Goal: Check status: Check status

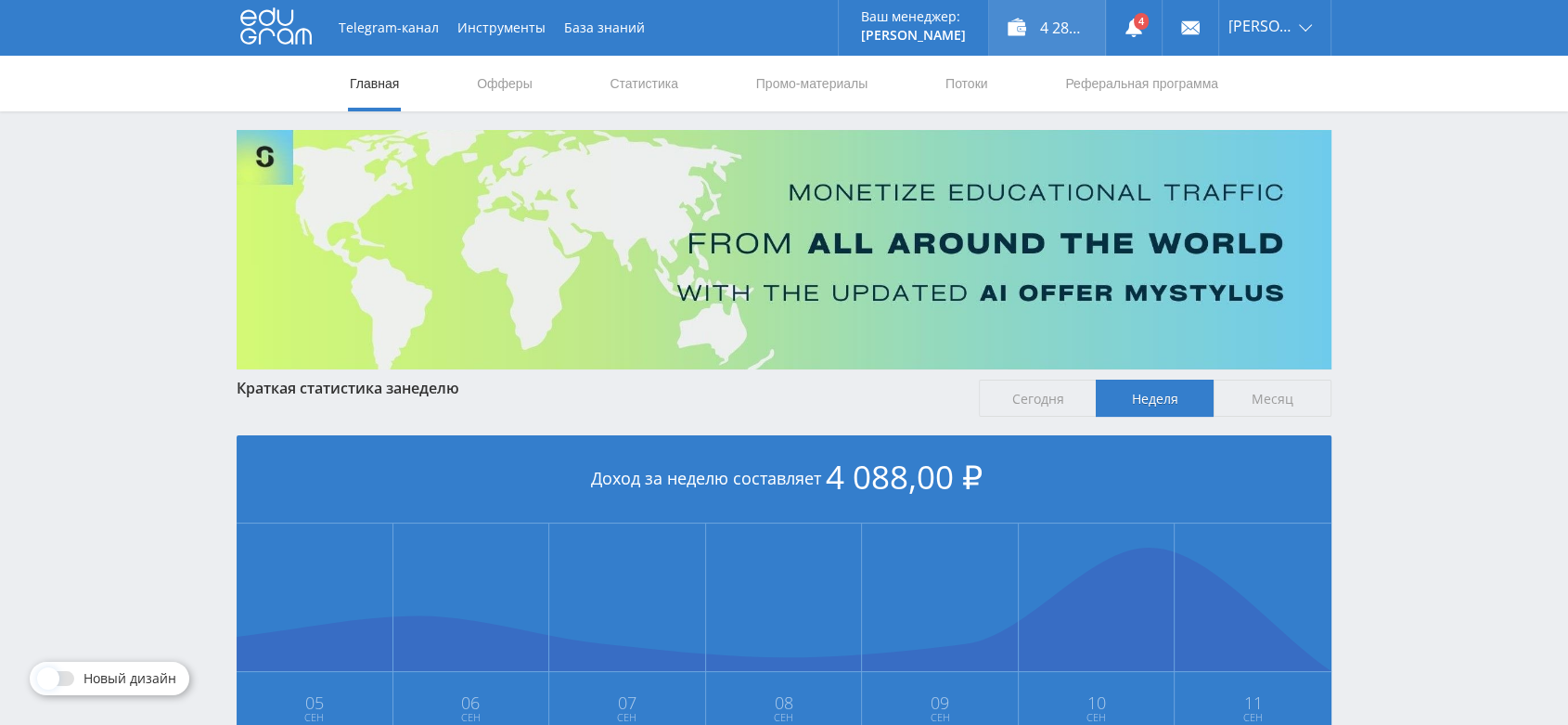
click at [1079, 31] on div "4 288,00 ₽" at bounding box center [1046, 28] width 116 height 55
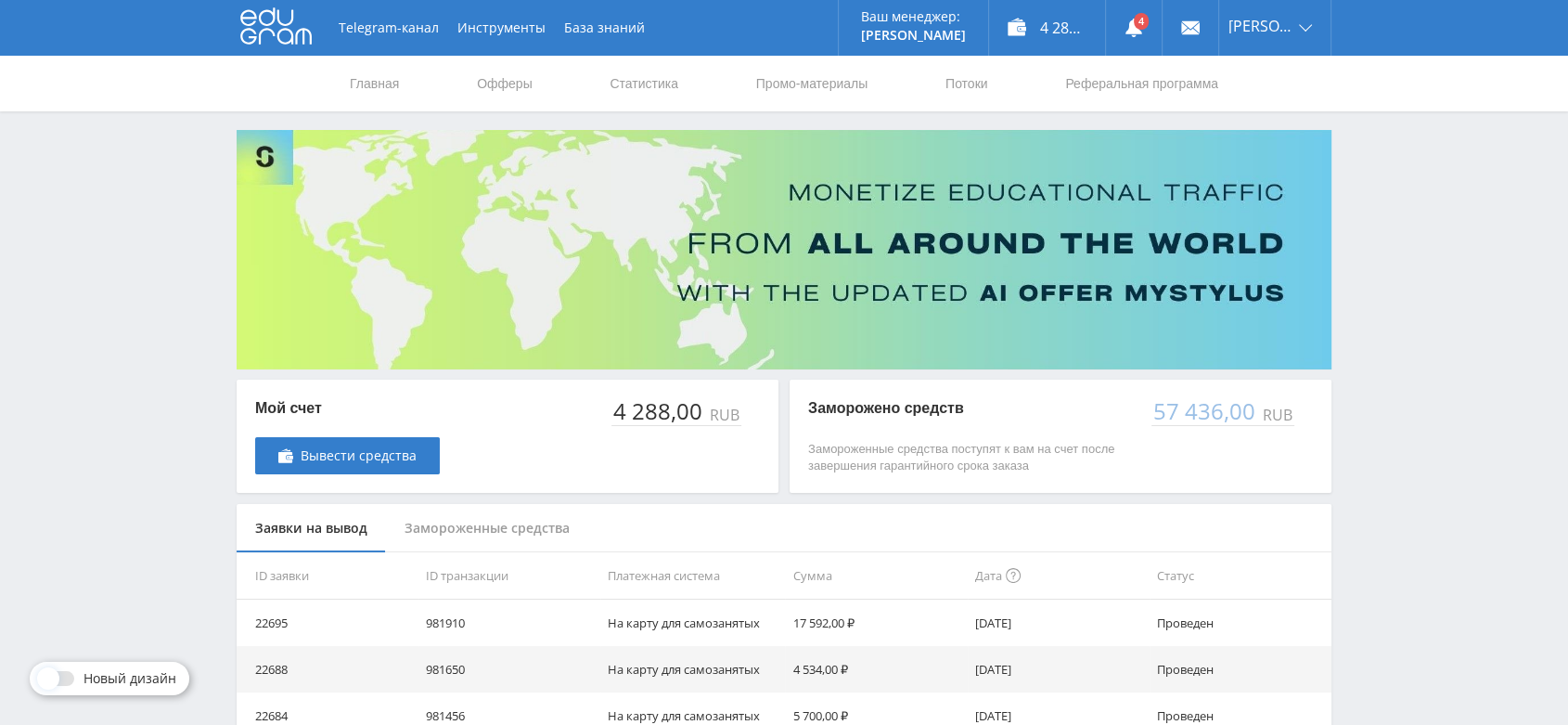
click at [549, 526] on div "Замороженные средства" at bounding box center [486, 528] width 203 height 49
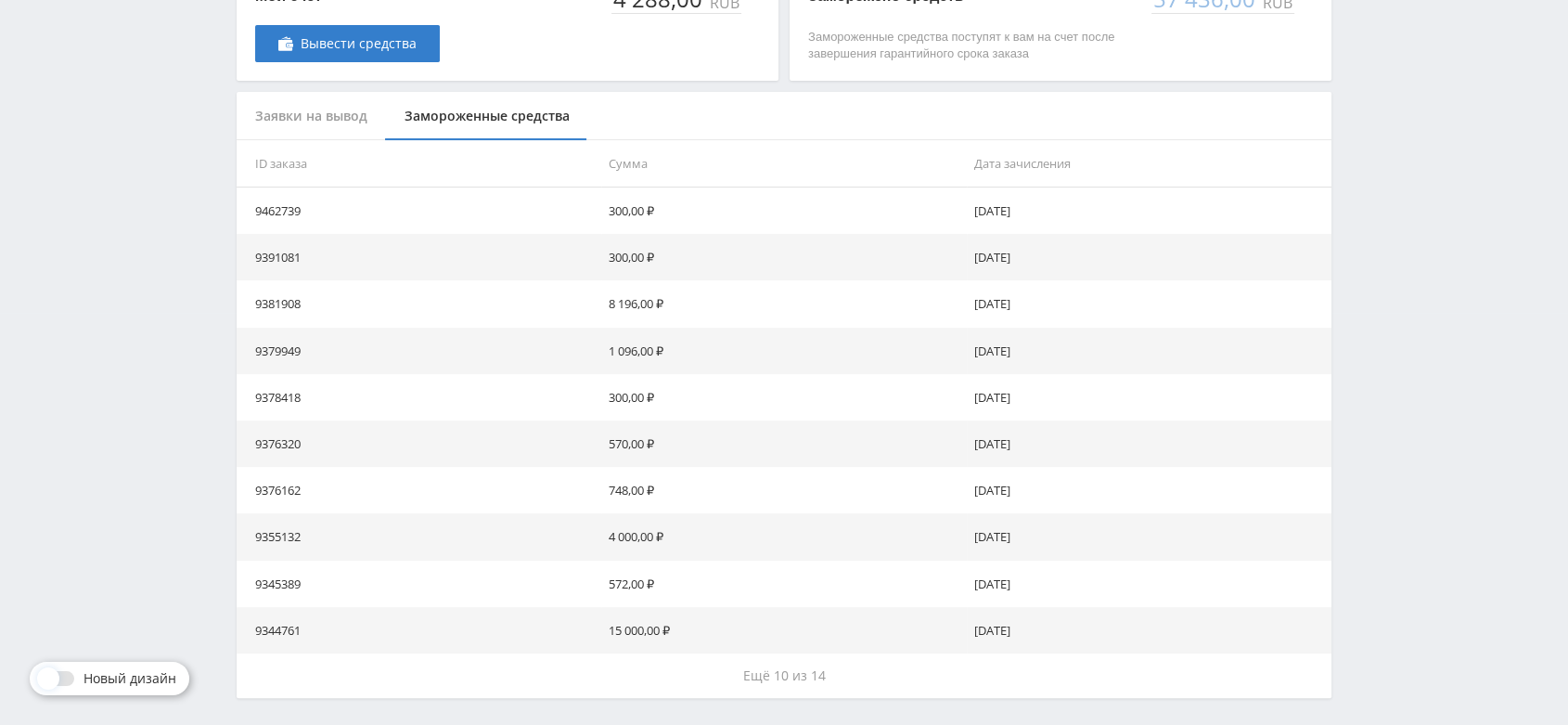
scroll to position [477, 0]
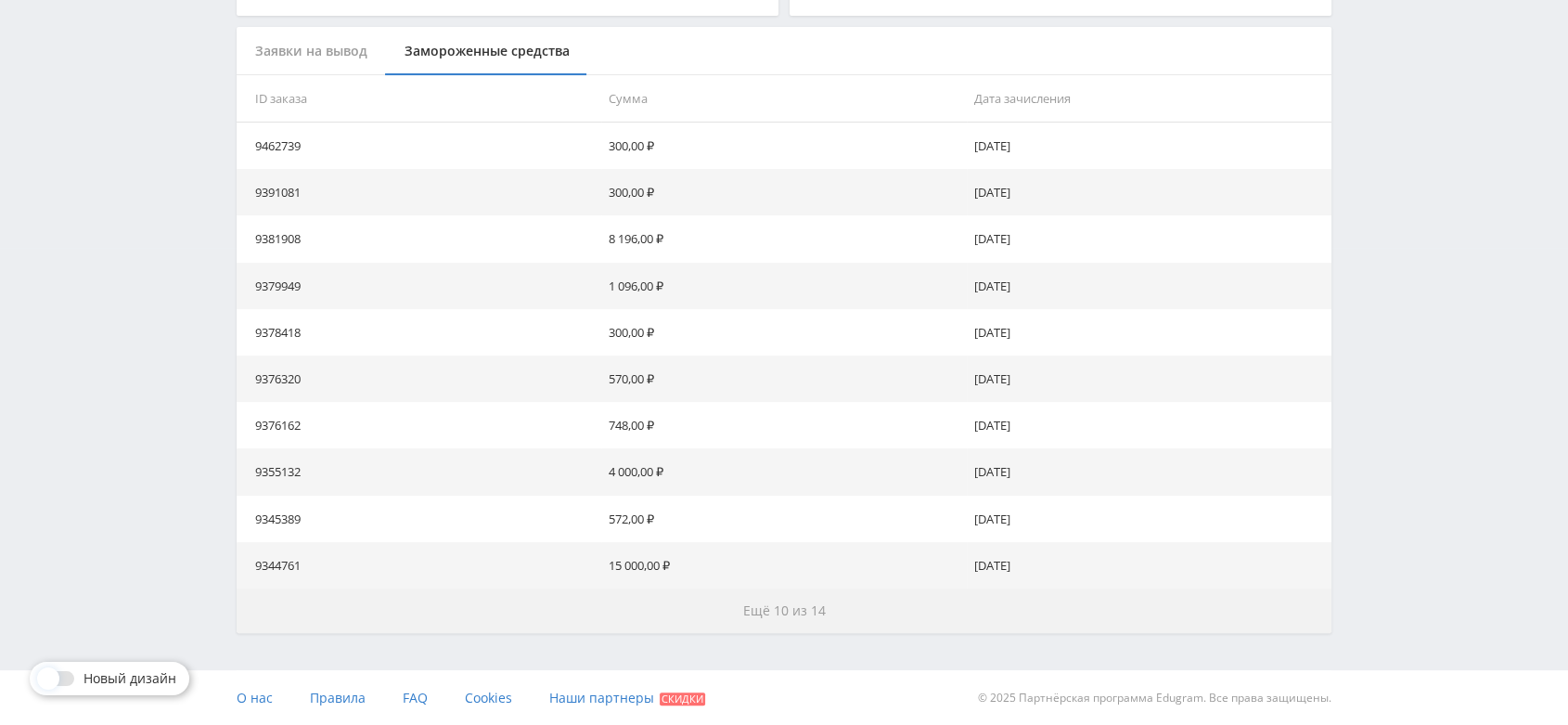
click at [831, 607] on button "Ещё 10 из 14" at bounding box center [783, 610] width 1094 height 45
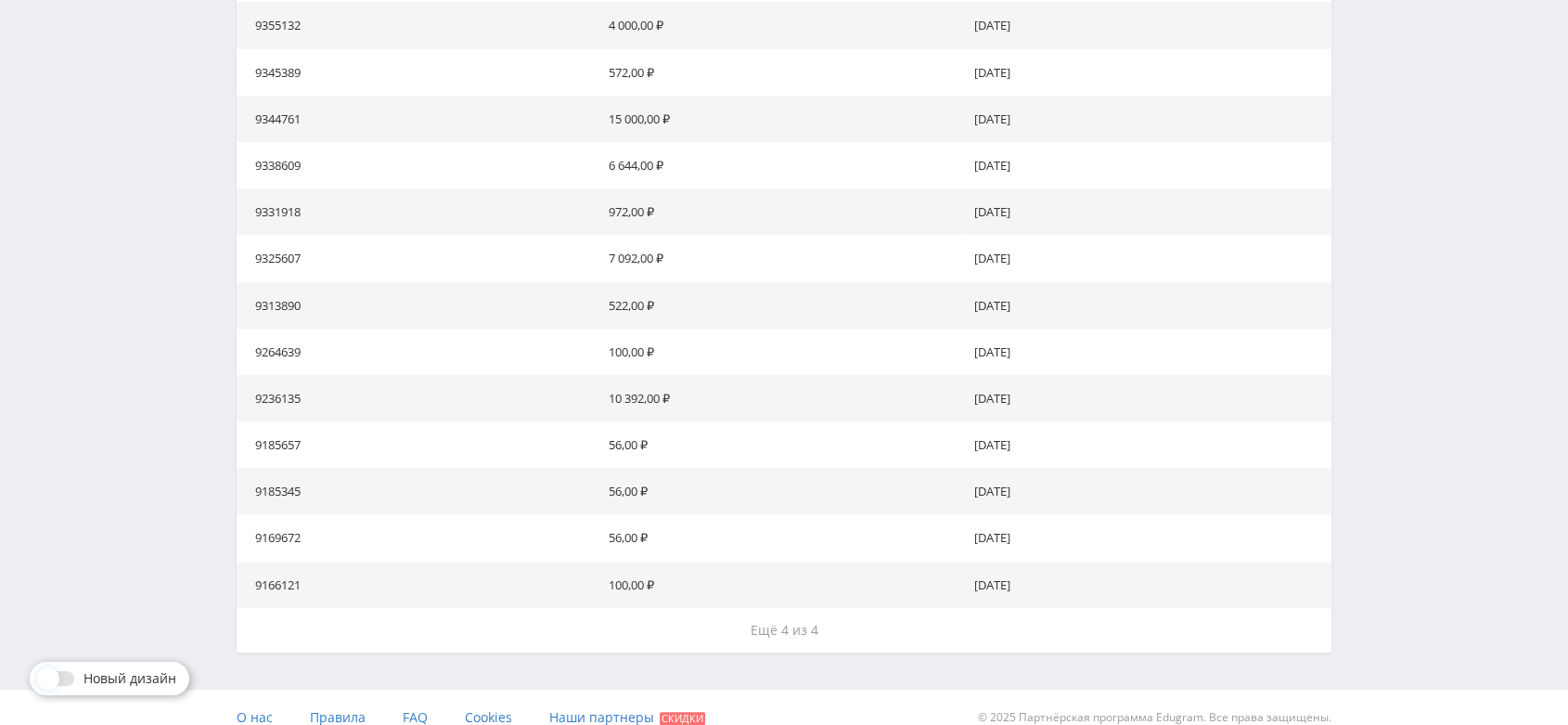
scroll to position [943, 0]
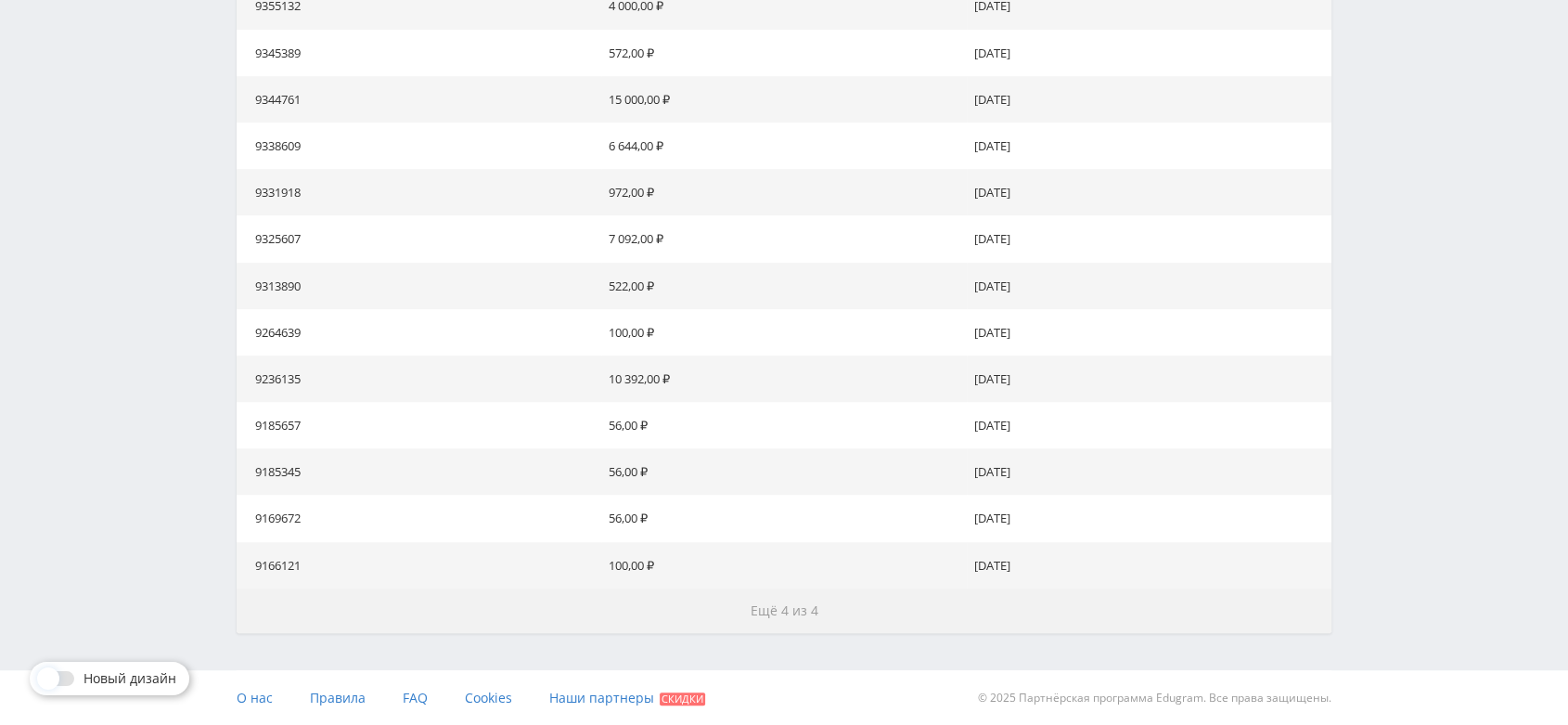
click at [828, 609] on button "Ещё 4 из 4" at bounding box center [783, 610] width 1094 height 45
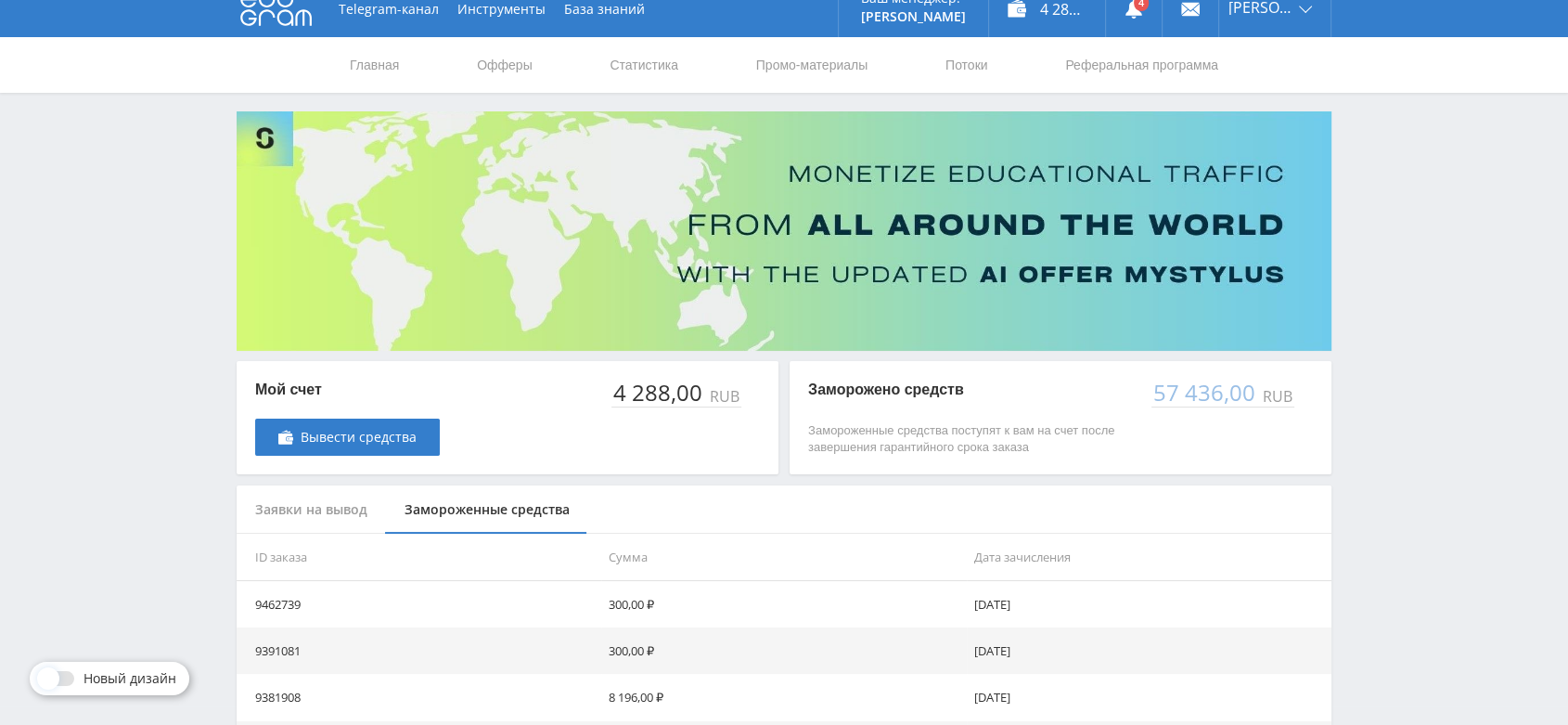
scroll to position [0, 0]
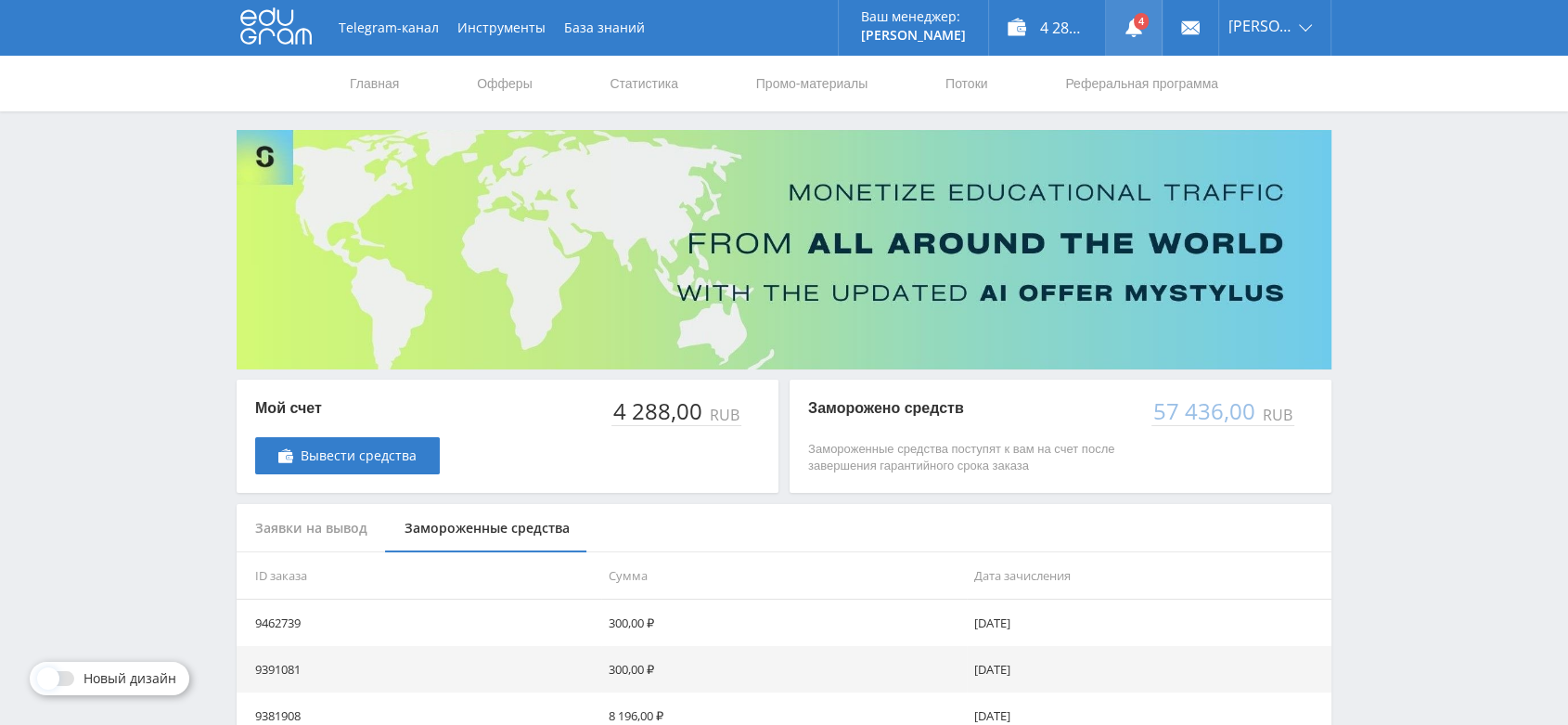
click at [1143, 35] on icon at bounding box center [1133, 28] width 19 height 19
